Goal: Transaction & Acquisition: Obtain resource

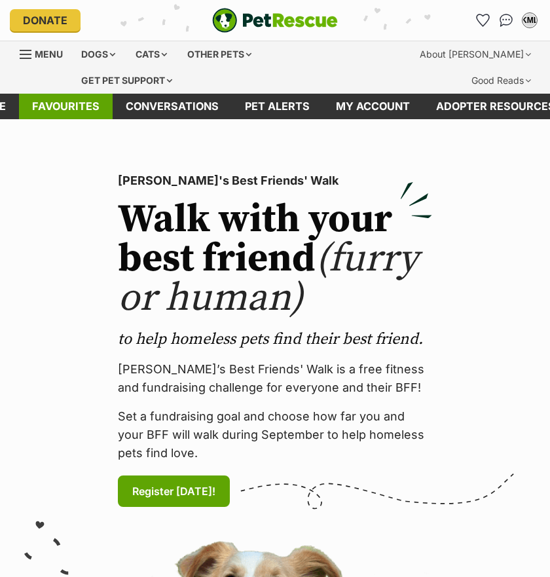
click at [84, 113] on link "Favourites" at bounding box center [66, 107] width 94 height 26
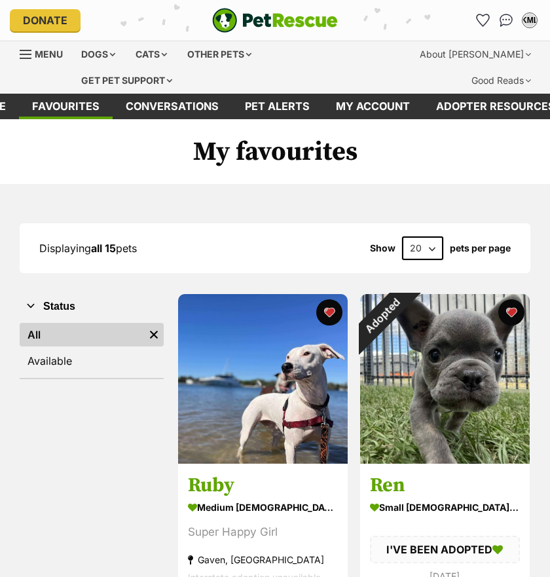
click at [244, 349] on img at bounding box center [263, 379] width 170 height 170
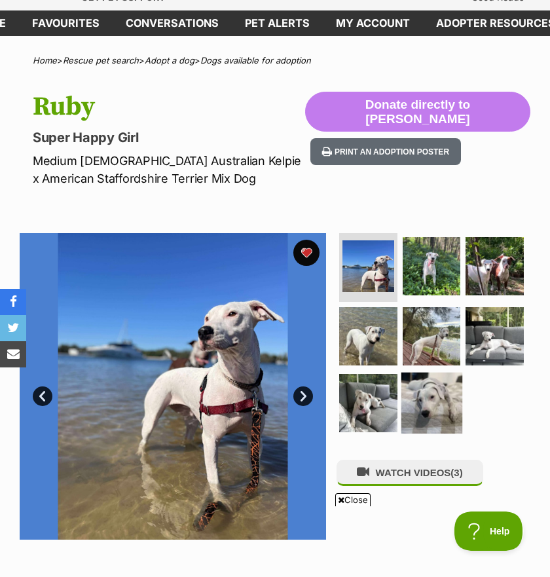
click at [437, 392] on img at bounding box center [431, 403] width 61 height 61
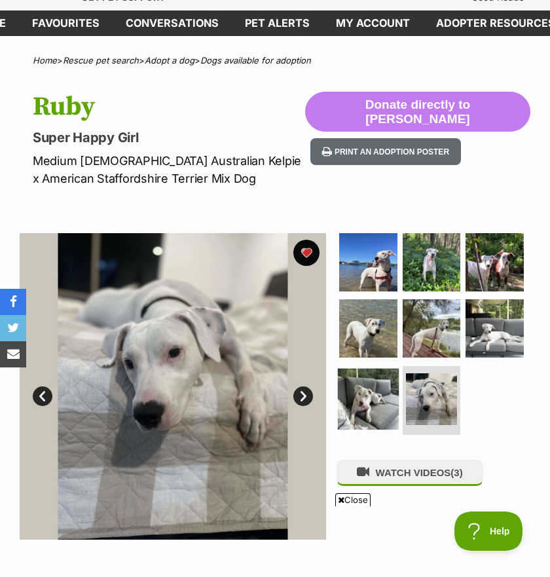
click at [349, 389] on img at bounding box center [367, 399] width 61 height 61
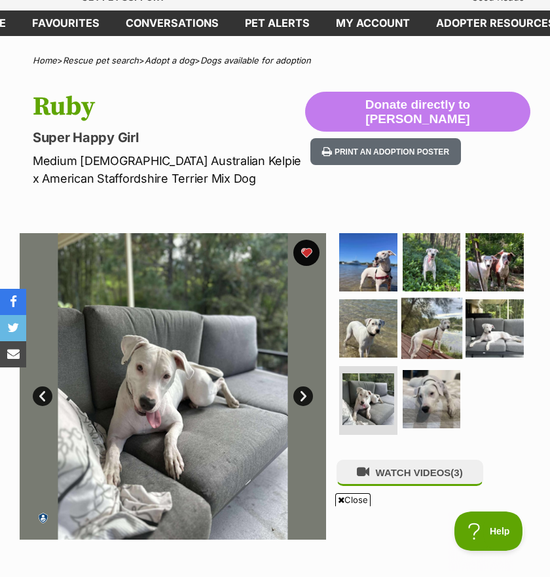
click at [432, 317] on img at bounding box center [431, 328] width 61 height 61
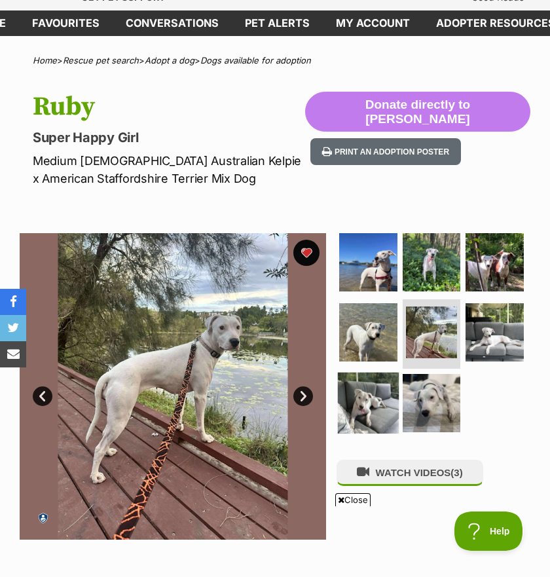
click at [366, 403] on img at bounding box center [367, 403] width 61 height 61
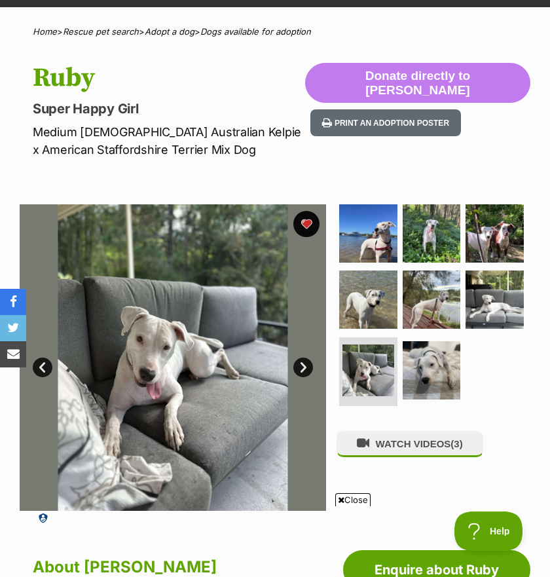
scroll to position [115, 0]
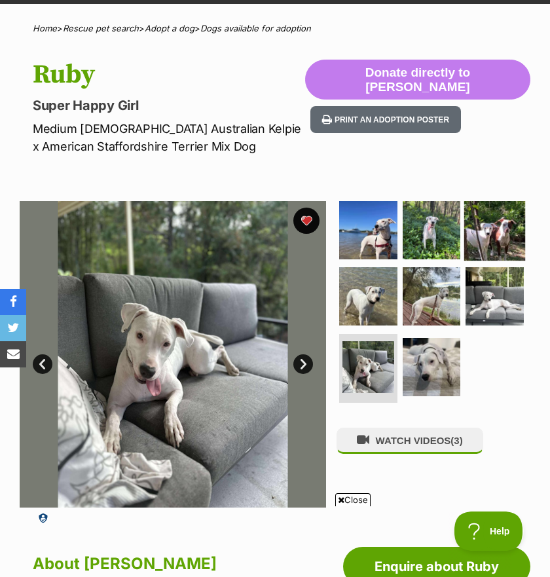
click at [478, 227] on img at bounding box center [494, 229] width 61 height 61
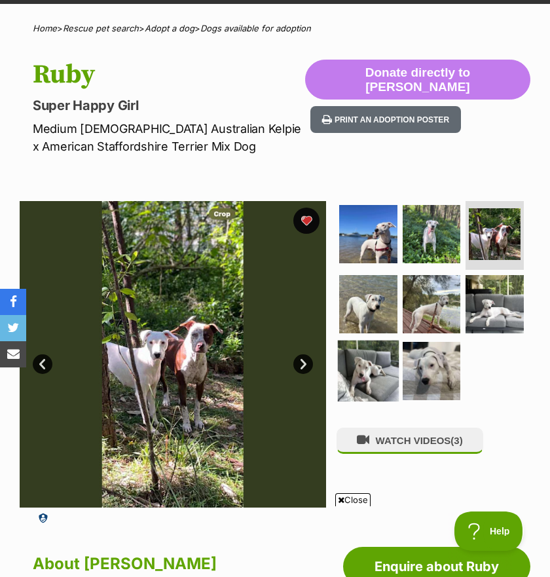
click at [382, 372] on img at bounding box center [367, 371] width 61 height 61
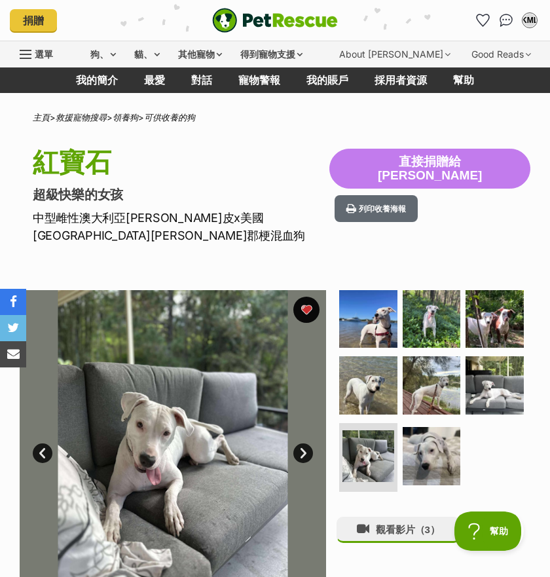
scroll to position [0, 0]
click at [432, 377] on img at bounding box center [431, 385] width 61 height 61
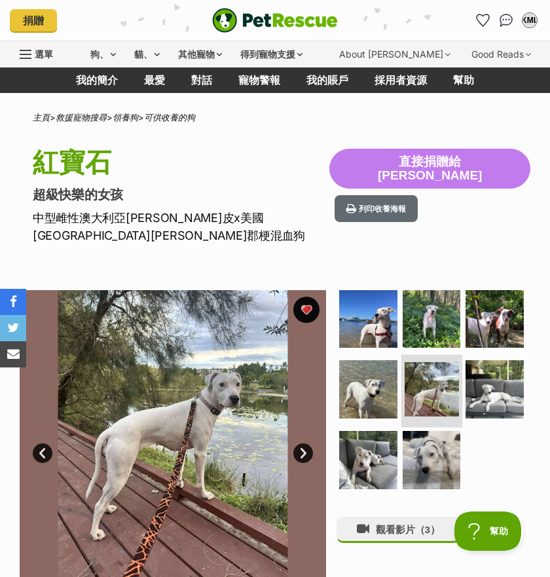
scroll to position [5, 0]
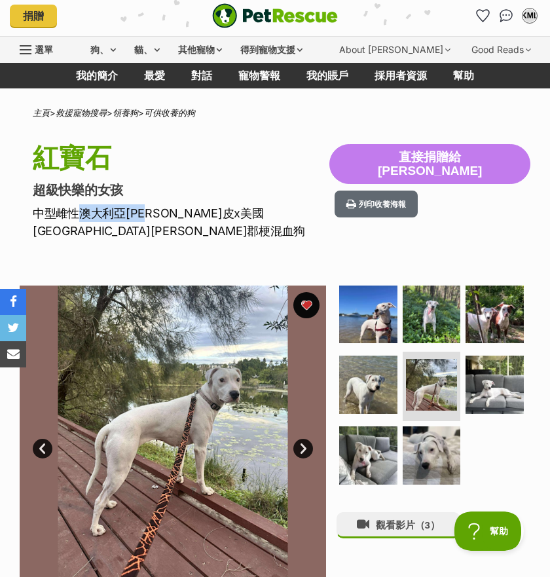
drag, startPoint x: 158, startPoint y: 214, endPoint x: 79, endPoint y: 216, distance: 79.3
click at [79, 216] on p "中型雌性澳大利亞[PERSON_NAME]皮x美國[GEOGRAPHIC_DATA][PERSON_NAME]郡梗混血狗" at bounding box center [181, 221] width 297 height 35
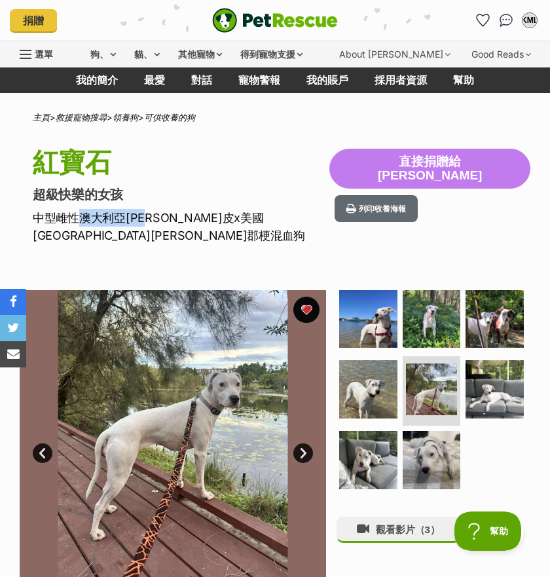
scroll to position [0, 0]
